Goal: Transaction & Acquisition: Subscribe to service/newsletter

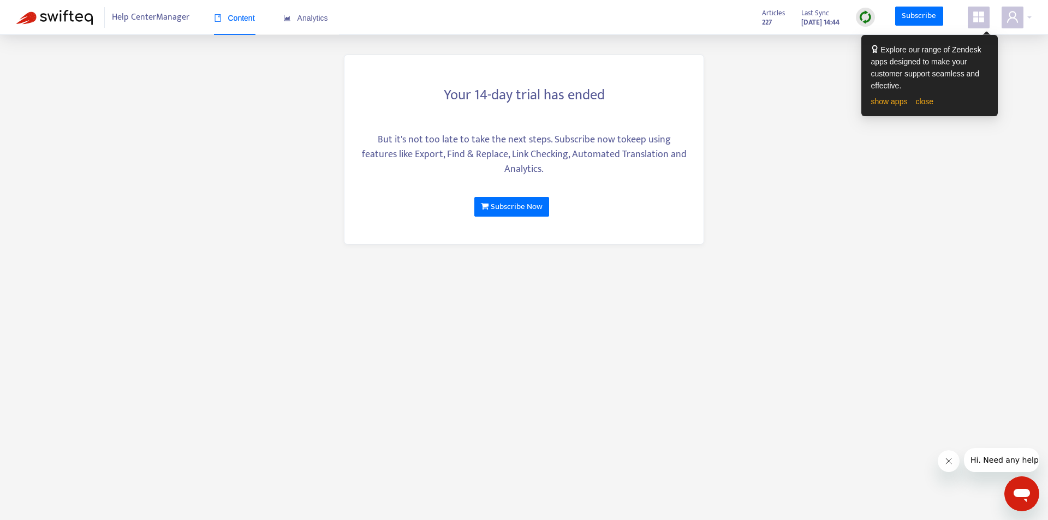
click at [158, 19] on span "Help Center Manager" at bounding box center [151, 17] width 78 height 21
click at [159, 10] on span "Help Center Manager" at bounding box center [151, 17] width 78 height 21
click at [520, 207] on link "Subscribe Now" at bounding box center [511, 207] width 75 height 20
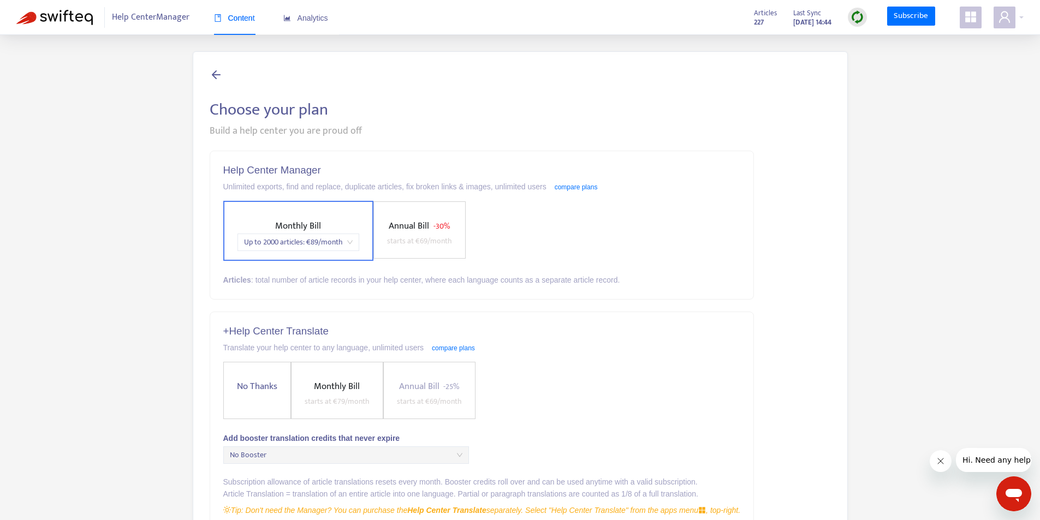
click at [423, 233] on span "Annual Bill" at bounding box center [409, 225] width 40 height 15
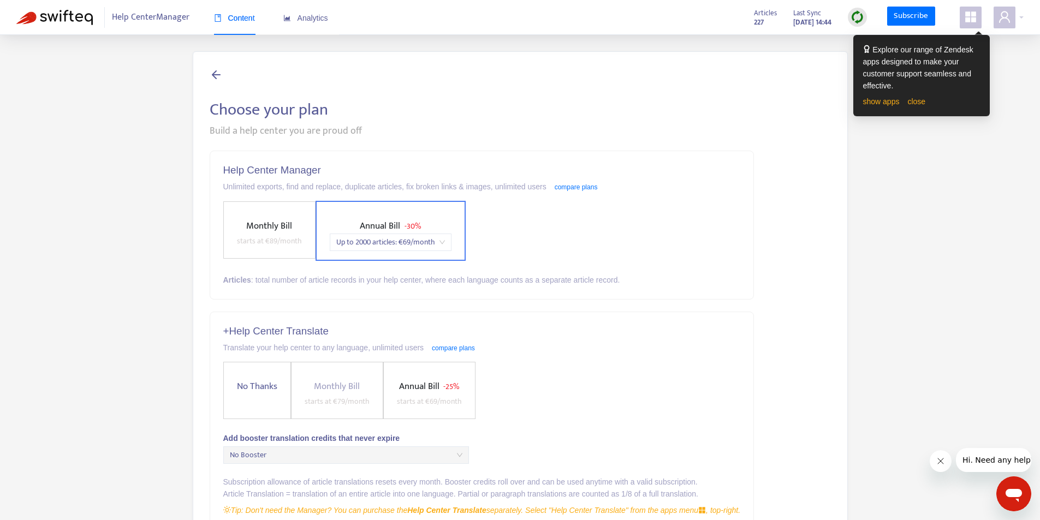
click at [268, 387] on span "No Thanks" at bounding box center [257, 386] width 49 height 15
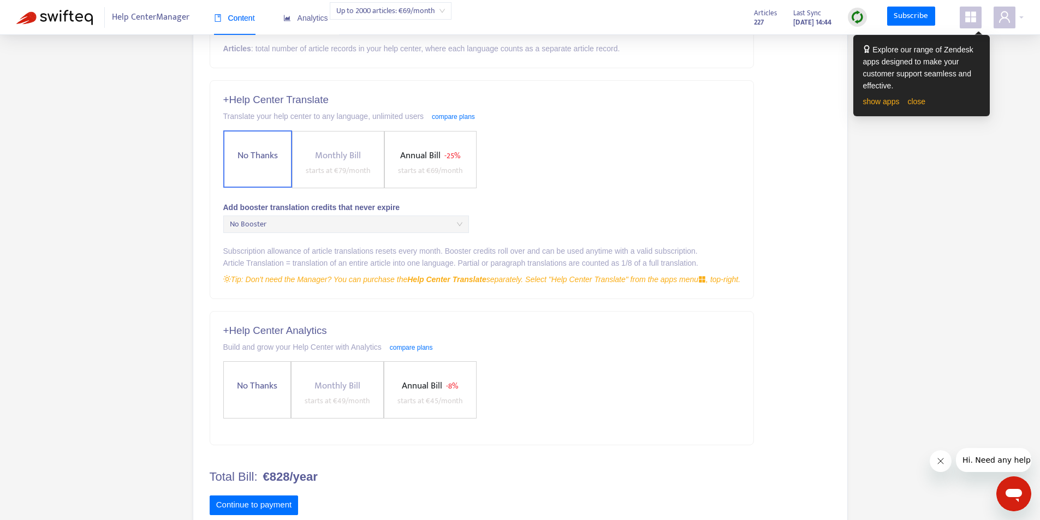
scroll to position [233, 0]
click at [243, 394] on label "No Thanks" at bounding box center [257, 388] width 68 height 57
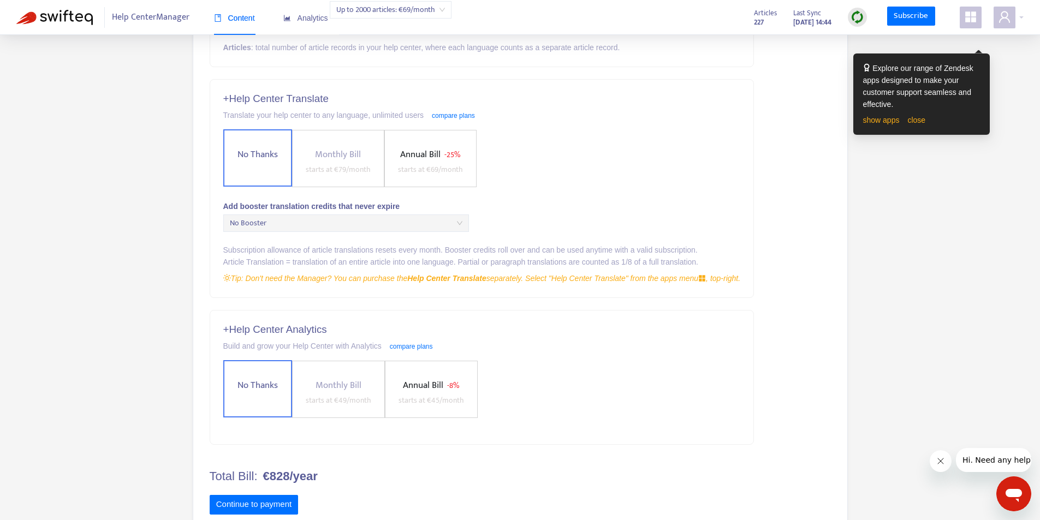
scroll to position [261, 0]
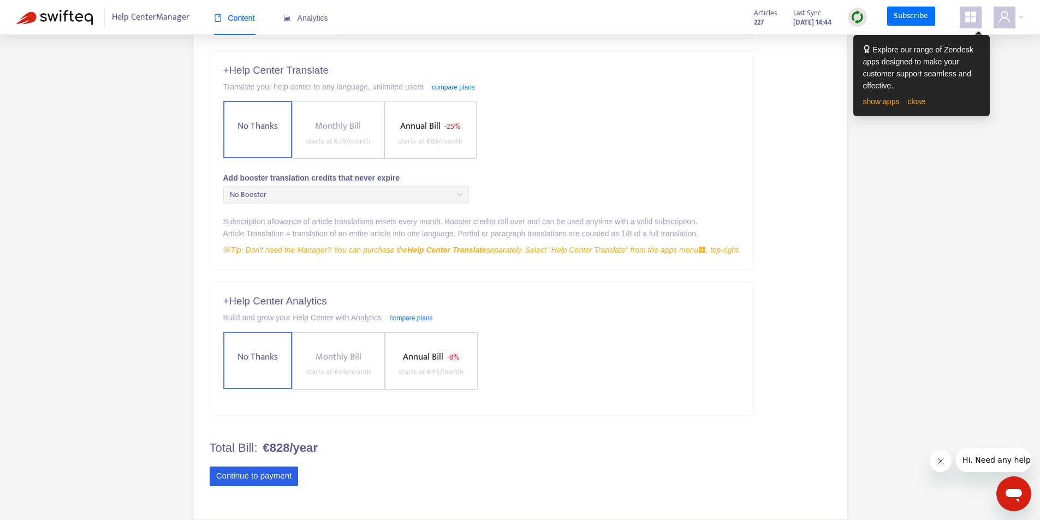
click at [281, 478] on button "Continue to payment" at bounding box center [254, 477] width 89 height 20
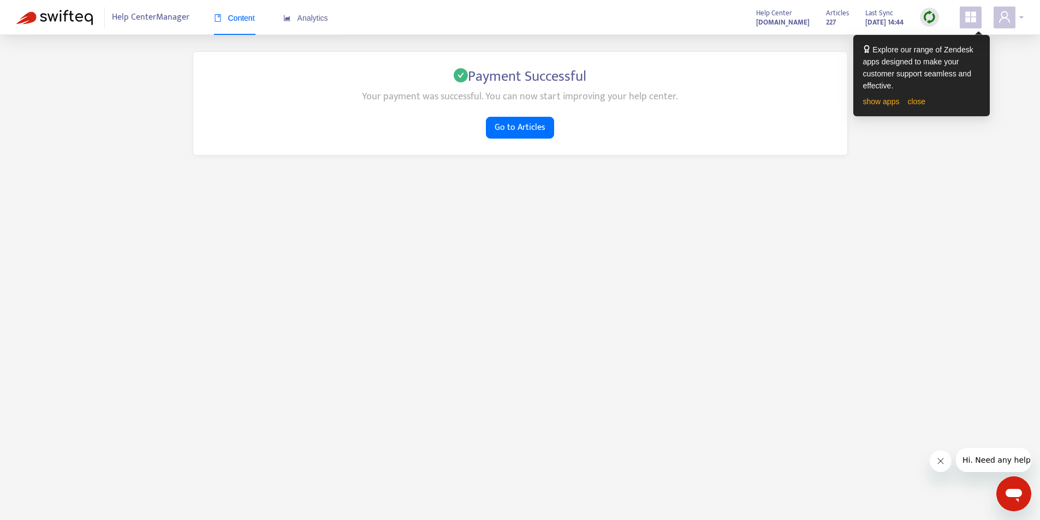
click at [1008, 20] on icon "user" at bounding box center [1004, 16] width 11 height 11
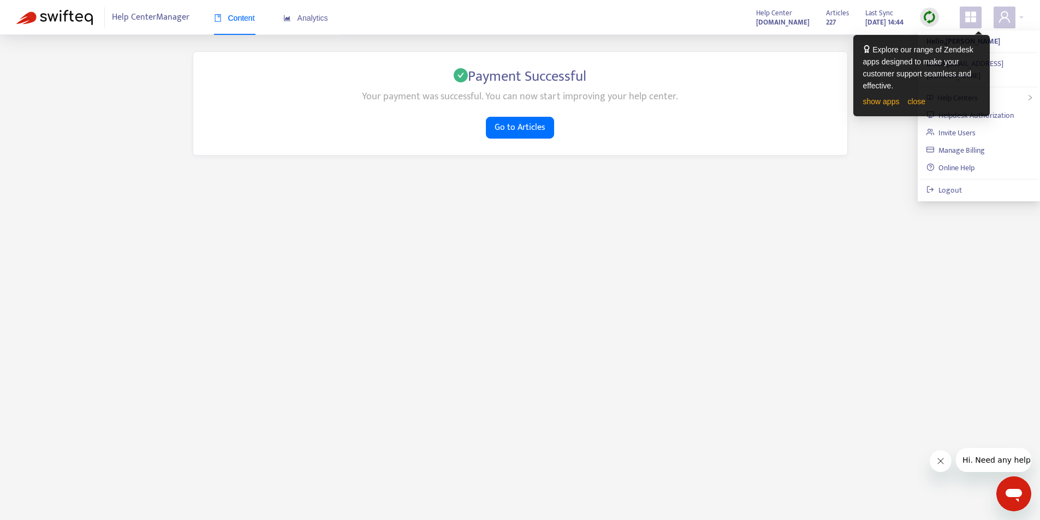
click at [905, 205] on main "Payment Successful Your payment was successful. You can now start improving you…" at bounding box center [520, 295] width 1040 height 520
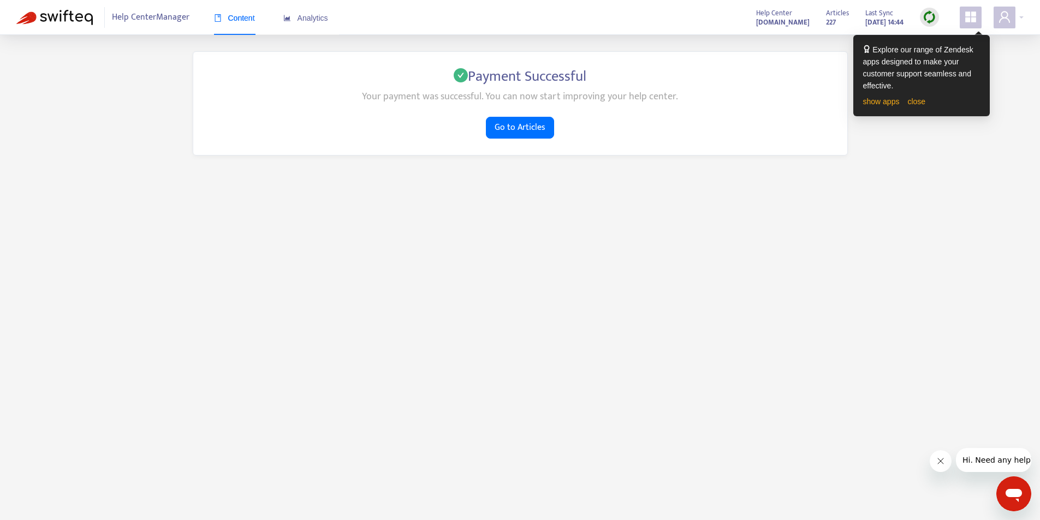
click at [972, 16] on icon "appstore" at bounding box center [970, 16] width 11 height 11
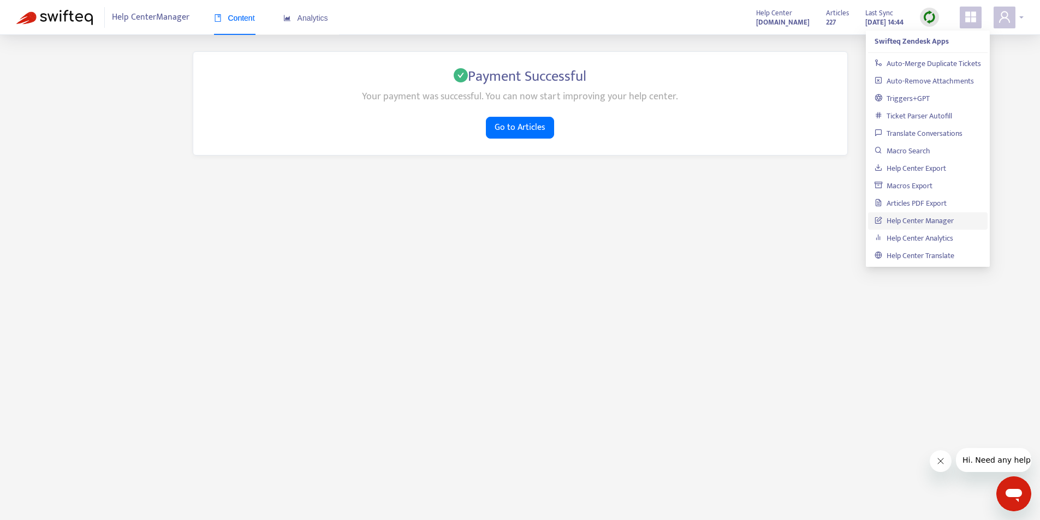
click at [1006, 17] on icon "user" at bounding box center [1004, 16] width 11 height 11
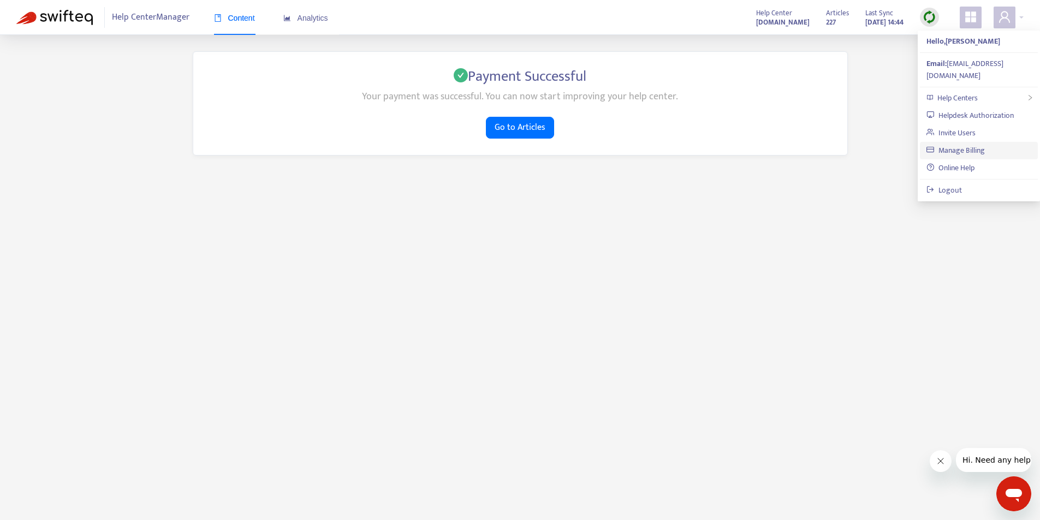
click at [970, 144] on link "Manage Billing" at bounding box center [955, 150] width 58 height 13
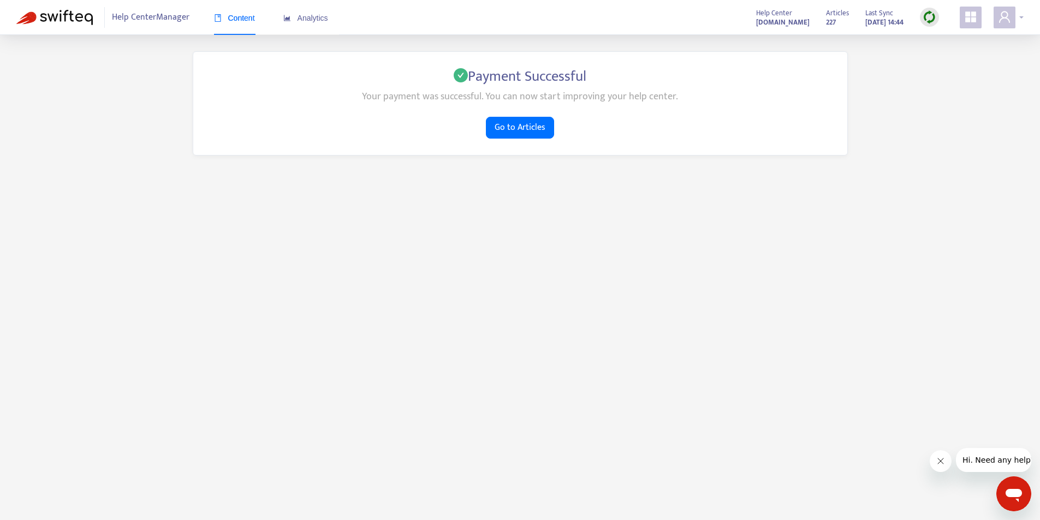
click at [1007, 17] on icon "user" at bounding box center [1004, 16] width 11 height 11
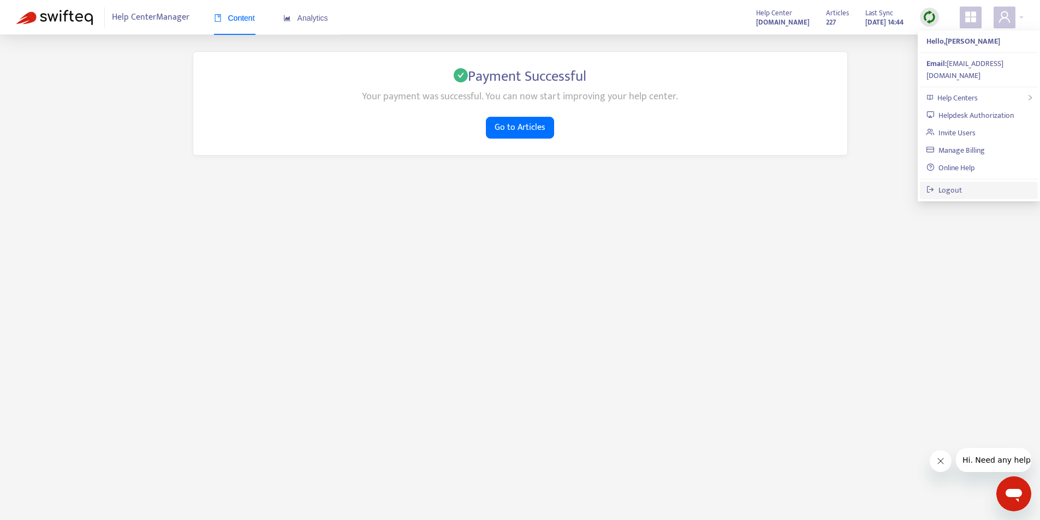
click at [955, 184] on link "Logout" at bounding box center [943, 190] width 35 height 13
